Goal: Task Accomplishment & Management: Use online tool/utility

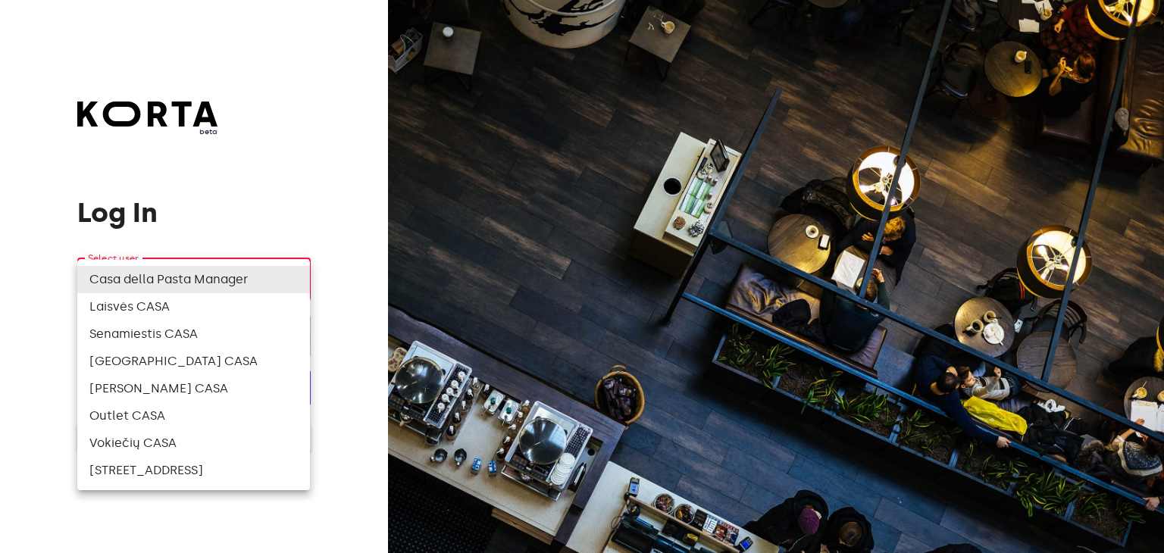
click at [297, 283] on body "beta Log In Select user ​ ​ ​ Log In Log In with e-mail Need an Account? Create…" at bounding box center [582, 276] width 1164 height 553
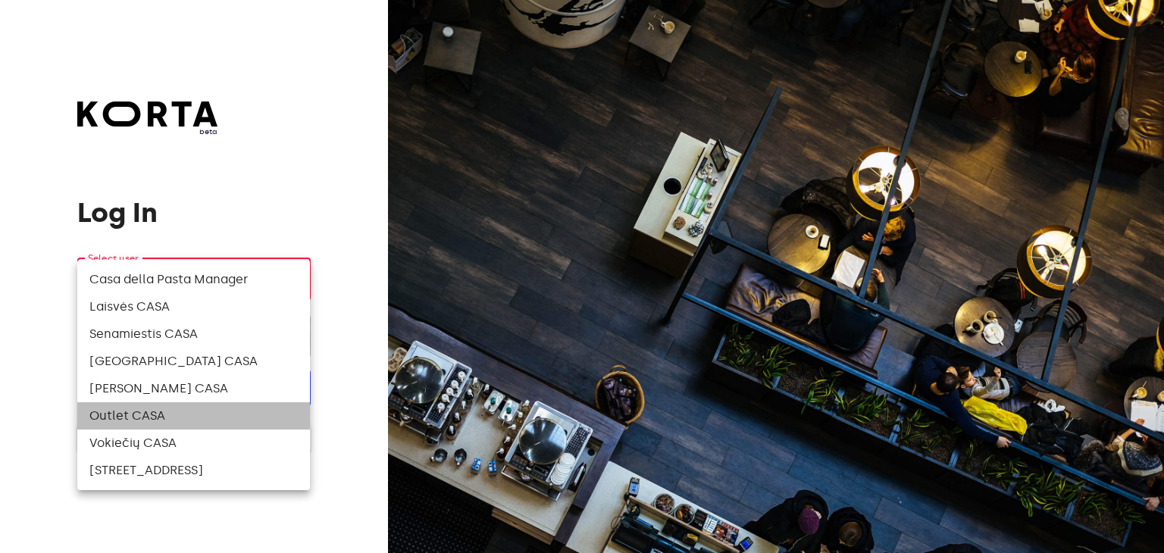
click at [211, 411] on li "Outlet CASA" at bounding box center [193, 415] width 233 height 27
type input "83"
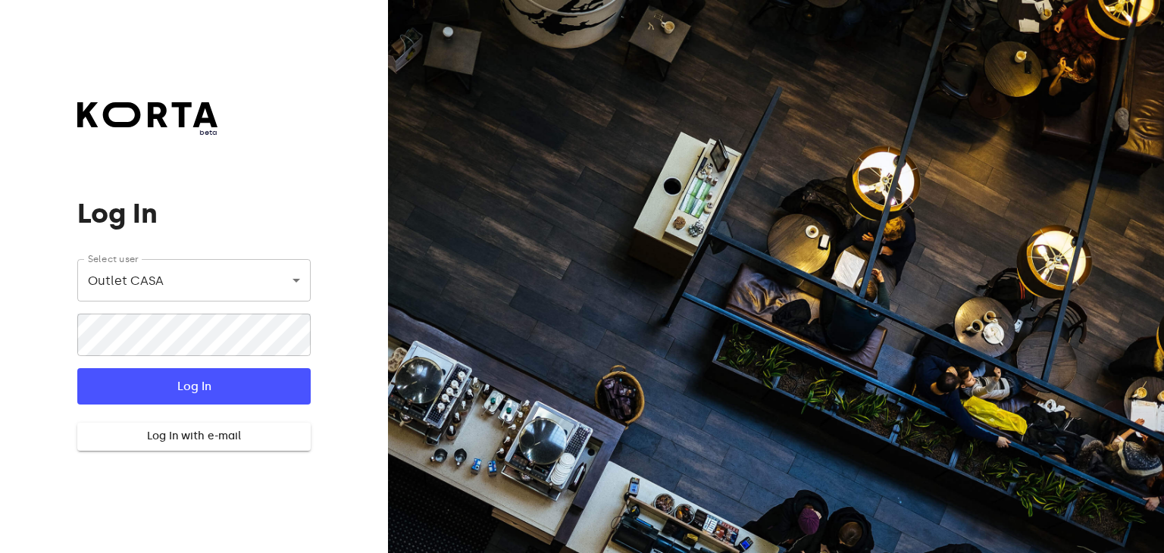
click at [377, 310] on div "beta Log In Select user Outlet CASA 83 ​ ​ Log In Log In with e-mail Need an Ac…" at bounding box center [194, 276] width 388 height 553
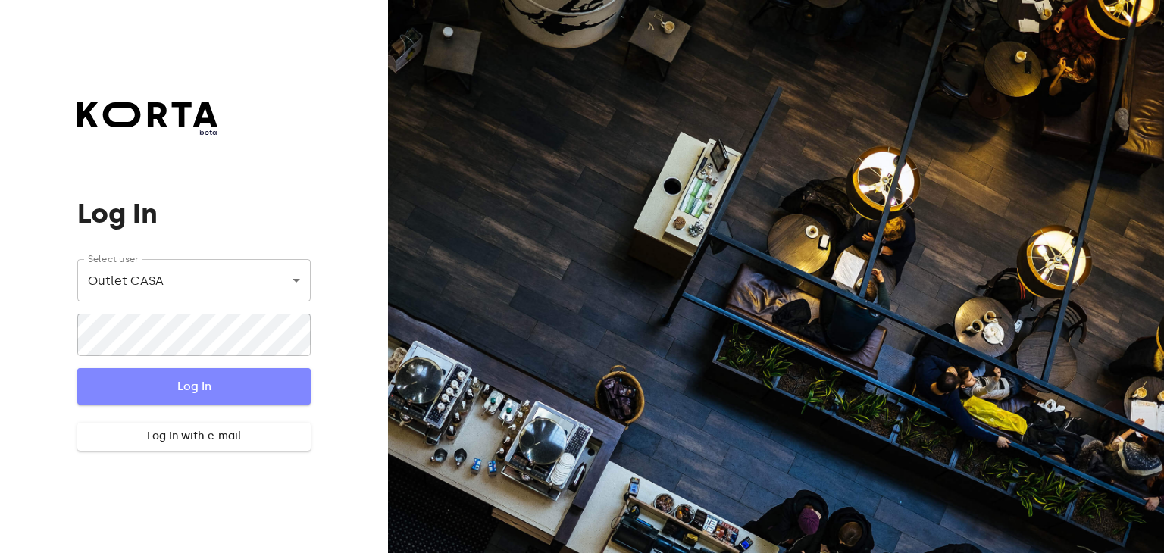
click at [199, 395] on span "Log In" at bounding box center [194, 387] width 184 height 20
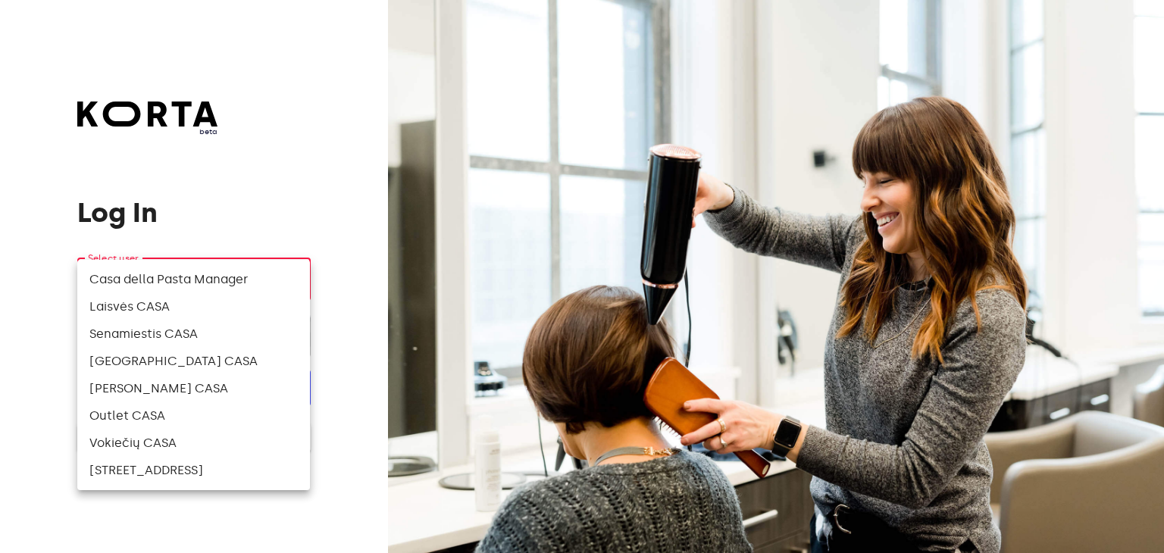
click at [297, 279] on body "beta Log In Select user ​ ​ ​ Log In Log In with e-mail Need an Account? Create…" at bounding box center [582, 276] width 1164 height 553
click at [259, 411] on li "Outlet CASA" at bounding box center [193, 415] width 233 height 27
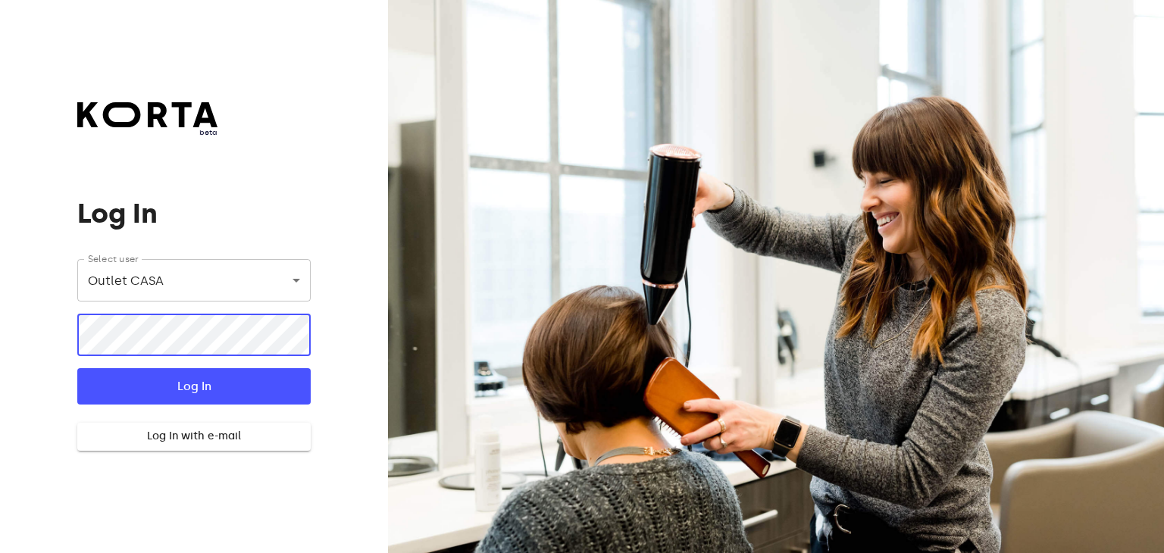
click at [139, 258] on body "beta Log In Select user Outlet CASA 83 ​ ​ Log In Log In with e-mail Need an Ac…" at bounding box center [582, 276] width 1164 height 553
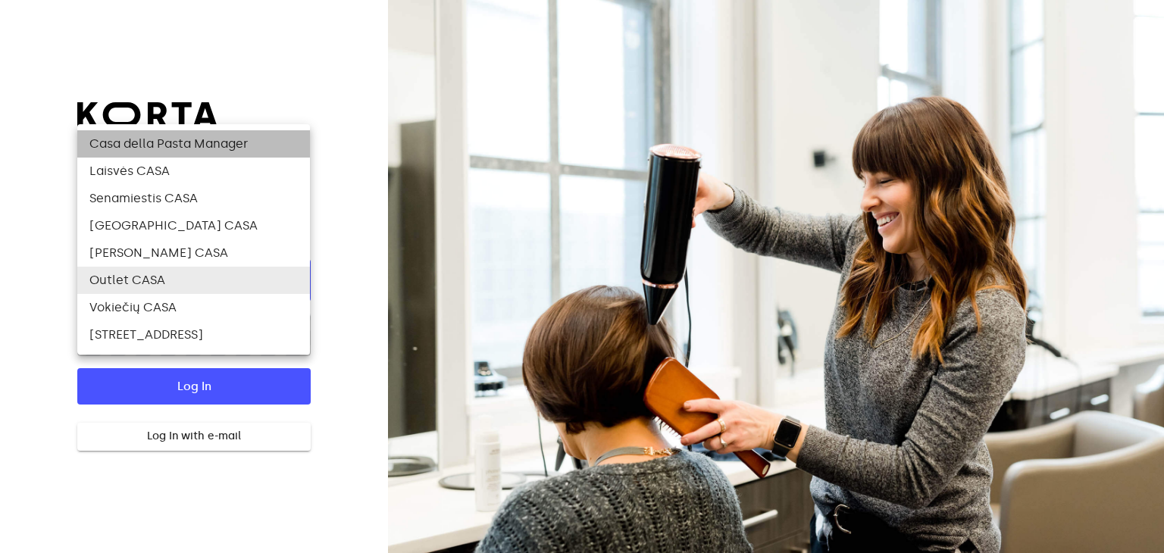
click at [212, 141] on li "Casa della Pasta Manager" at bounding box center [193, 143] width 233 height 27
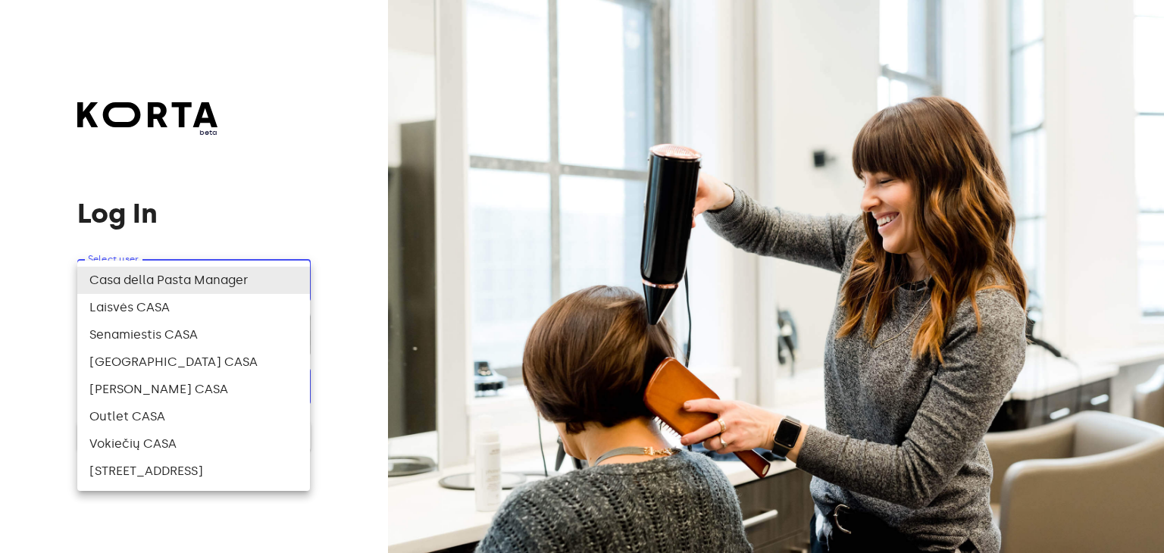
click at [293, 283] on body "beta Log In Select user Casa della Pasta Manager 78 ​ ​ Log In Log In with e-ma…" at bounding box center [582, 276] width 1164 height 553
click at [145, 392] on li "[PERSON_NAME] CASA" at bounding box center [193, 389] width 233 height 27
type input "82"
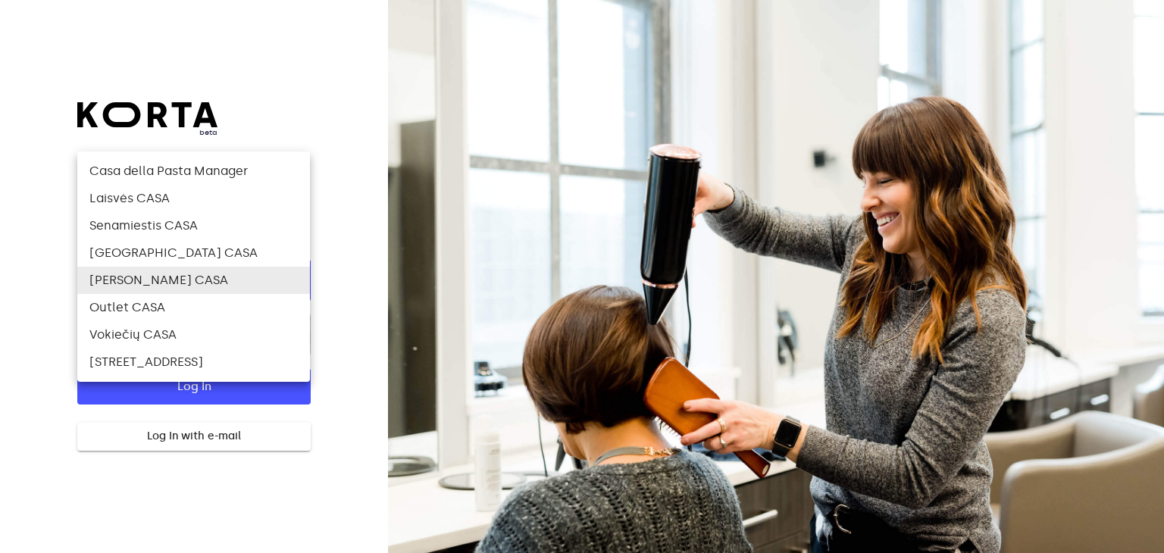
click at [302, 277] on body "beta Log In Select user Ozo g. CASA 82 ​ ​ Log In Log In with e-mail Need an Ac…" at bounding box center [582, 276] width 1164 height 553
click at [302, 277] on li "[PERSON_NAME] CASA" at bounding box center [193, 280] width 233 height 27
